Goal: Check status: Check status

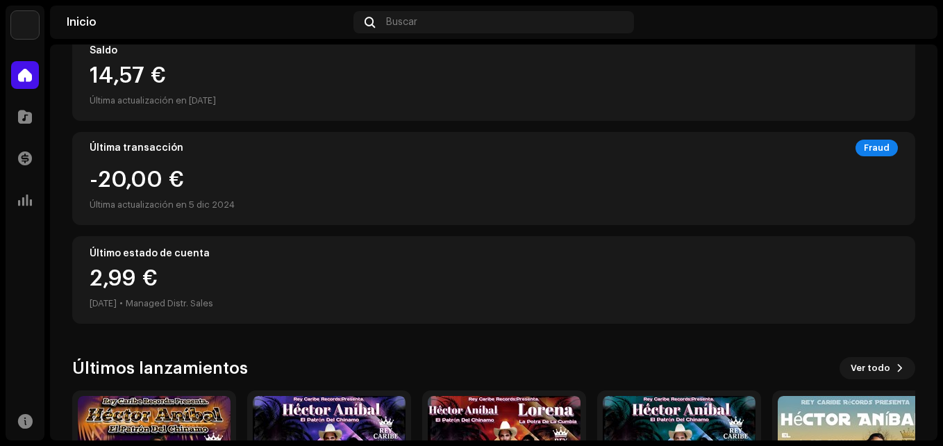
scroll to position [344, 0]
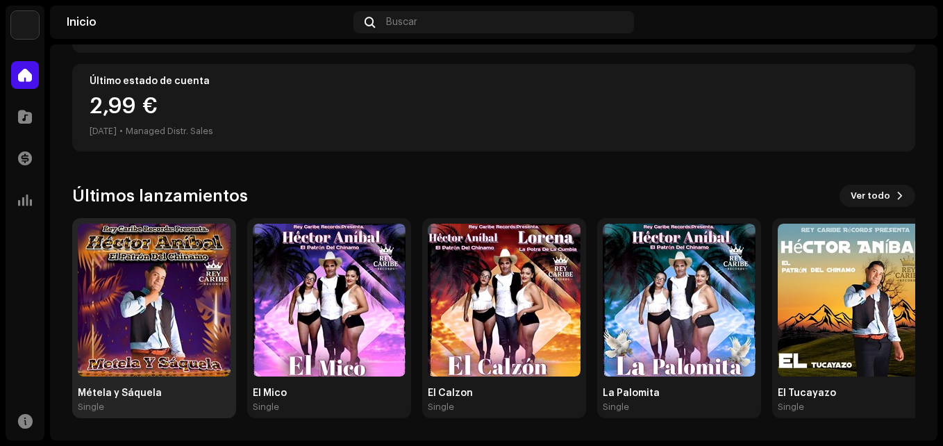
click at [175, 289] on img at bounding box center [154, 300] width 153 height 153
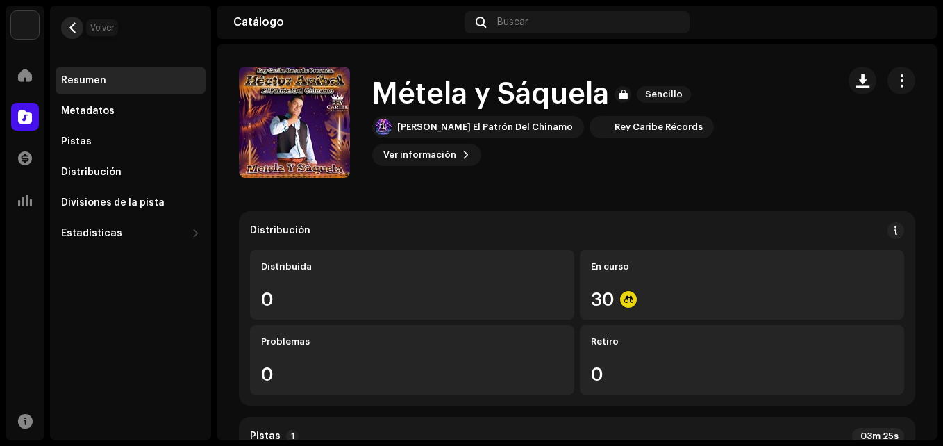
click at [69, 27] on span "button" at bounding box center [72, 27] width 10 height 11
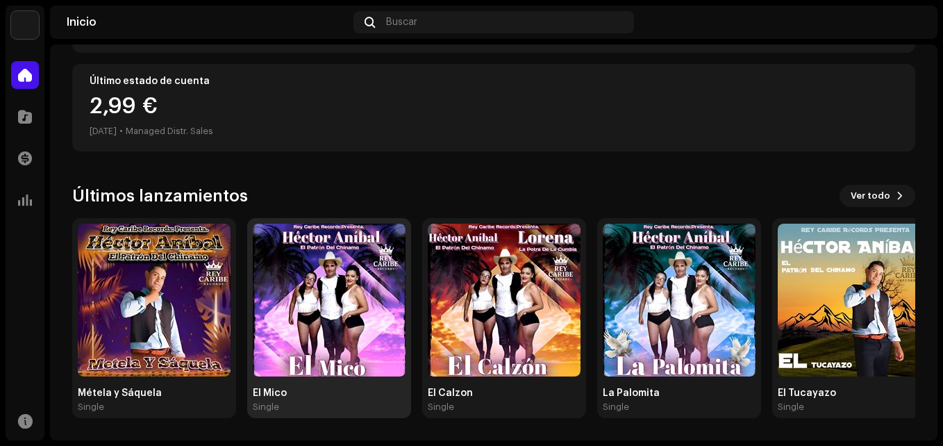
click at [333, 256] on img at bounding box center [329, 300] width 153 height 153
